Goal: Transaction & Acquisition: Purchase product/service

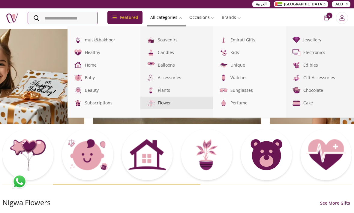
click at [175, 105] on link "Flower" at bounding box center [176, 103] width 73 height 13
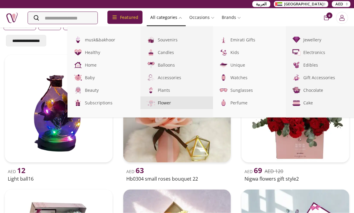
scroll to position [76, 0]
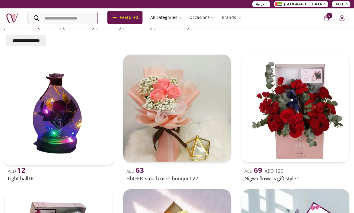
click at [105, 172] on div "AED 12" at bounding box center [59, 170] width 102 height 10
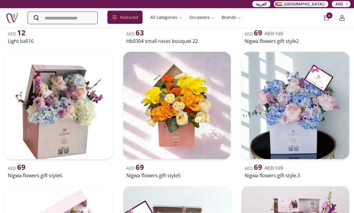
scroll to position [213, 0]
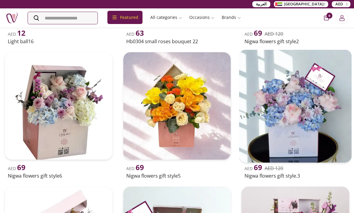
click at [279, 177] on h2 "Nigwa flowers gift style.3" at bounding box center [295, 175] width 102 height 7
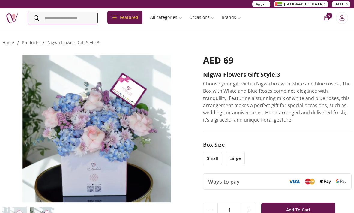
click at [237, 161] on li "large" at bounding box center [234, 158] width 19 height 13
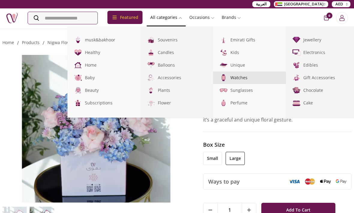
click at [249, 79] on link "Watches" at bounding box center [249, 77] width 73 height 13
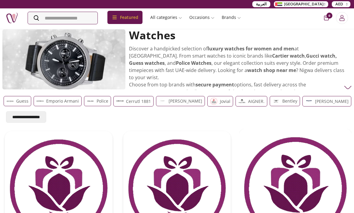
click at [338, 133] on img at bounding box center [295, 184] width 113 height 113
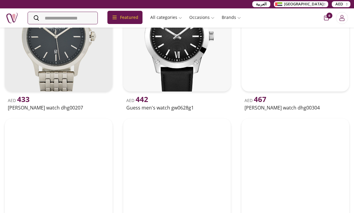
scroll to position [416, 0]
